Goal: Task Accomplishment & Management: Manage account settings

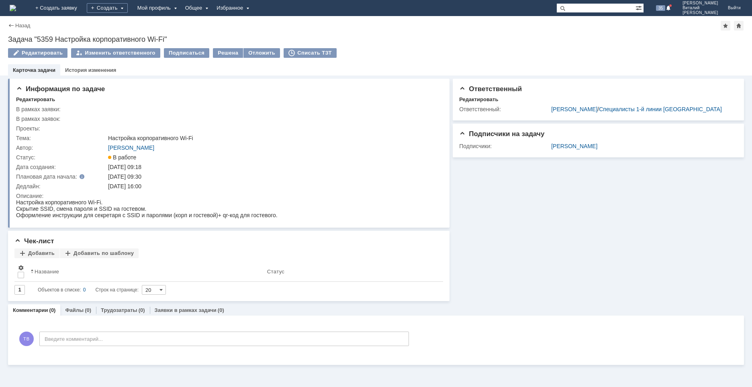
click at [16, 10] on img at bounding box center [13, 8] width 6 height 6
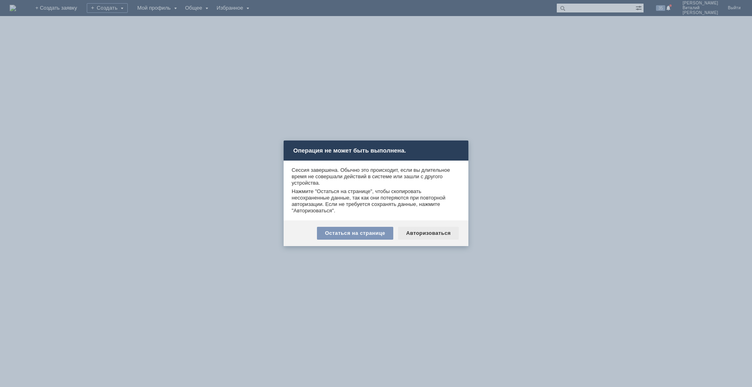
click at [433, 233] on div "Авторизоваться" at bounding box center [428, 233] width 61 height 13
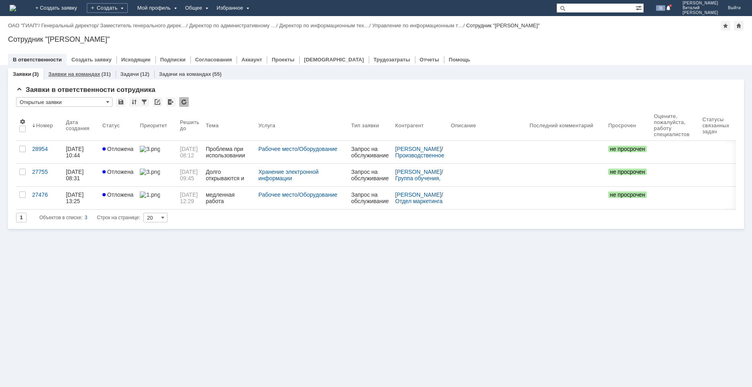
click at [90, 71] on link "Заявки на командах" at bounding box center [74, 74] width 52 height 6
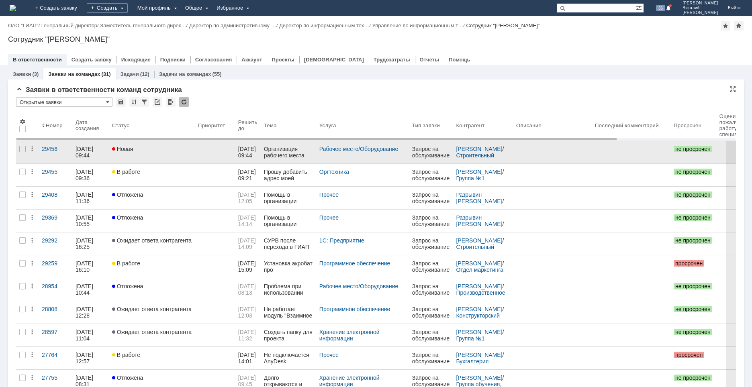
click at [141, 155] on link "Новая" at bounding box center [152, 152] width 86 height 22
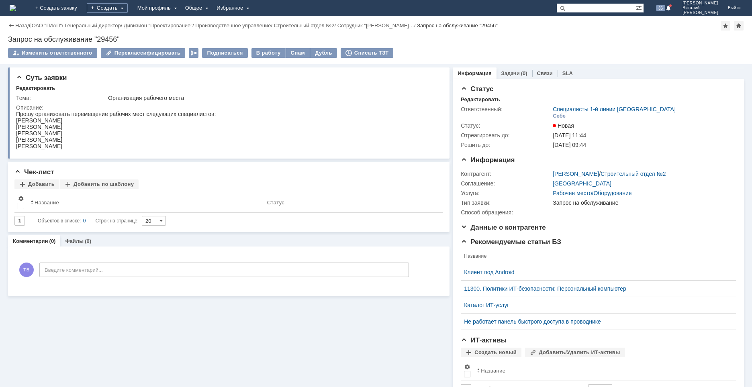
click at [16, 8] on img at bounding box center [13, 8] width 6 height 6
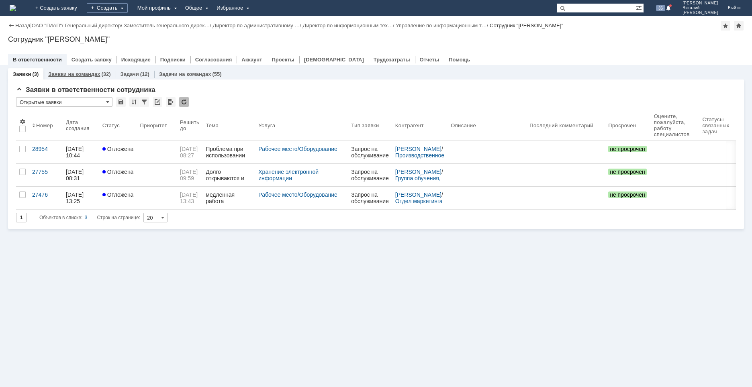
click at [66, 72] on link "Заявки на командах" at bounding box center [74, 74] width 52 height 6
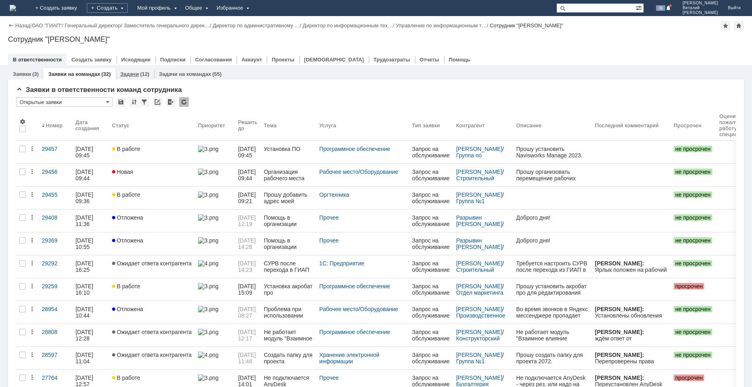
click at [134, 72] on link "Задачи" at bounding box center [130, 74] width 18 height 6
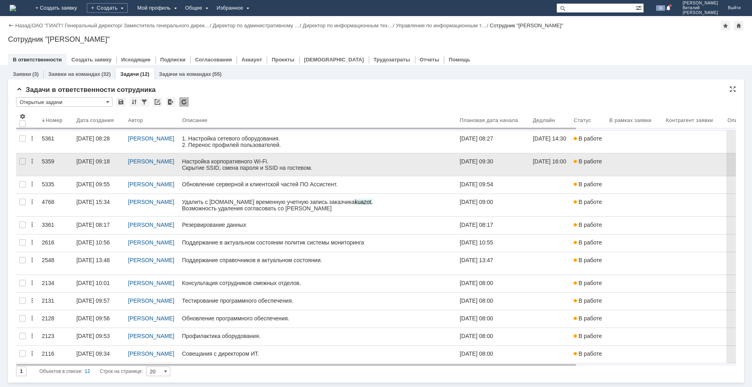
click at [225, 173] on link at bounding box center [318, 164] width 278 height 22
